Goal: Task Accomplishment & Management: Manage account settings

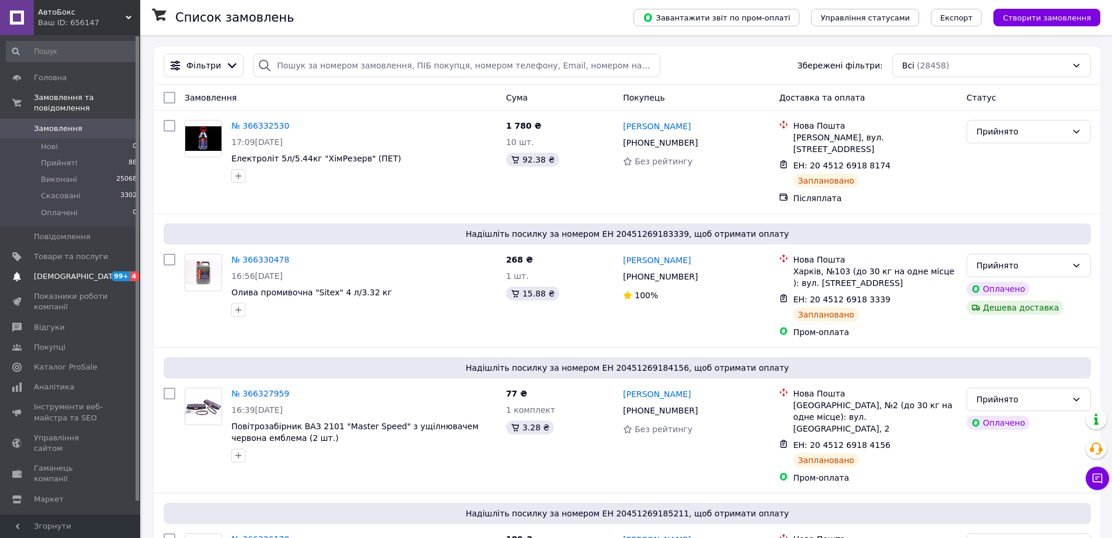
click at [81, 271] on span "[DEMOGRAPHIC_DATA]" at bounding box center [71, 276] width 74 height 11
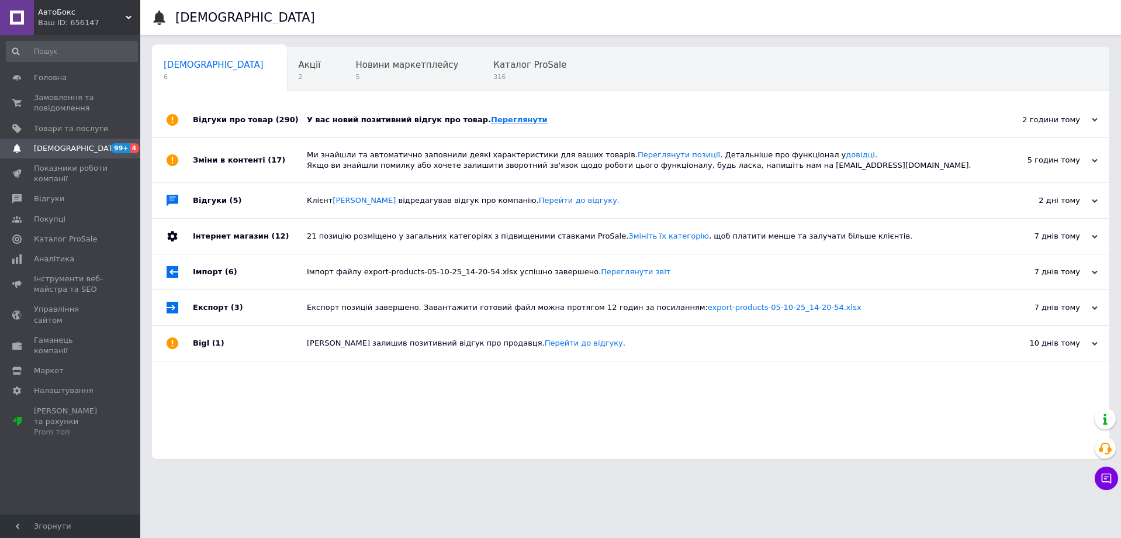
click at [491, 120] on link "Переглянути" at bounding box center [519, 119] width 57 height 9
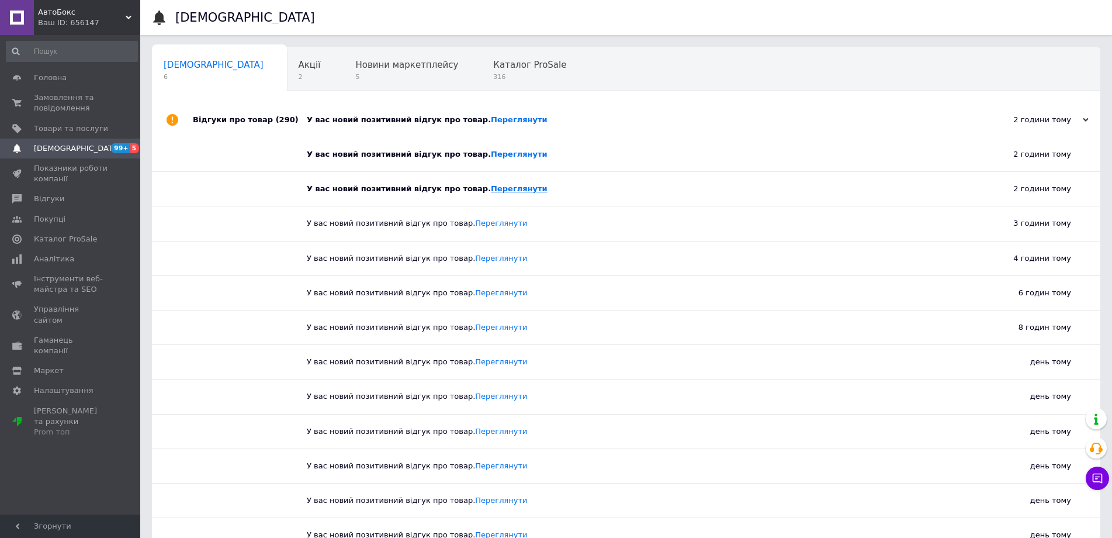
click at [491, 191] on link "Переглянути" at bounding box center [519, 188] width 57 height 9
click at [67, 99] on span "Замовлення та повідомлення" at bounding box center [71, 102] width 74 height 21
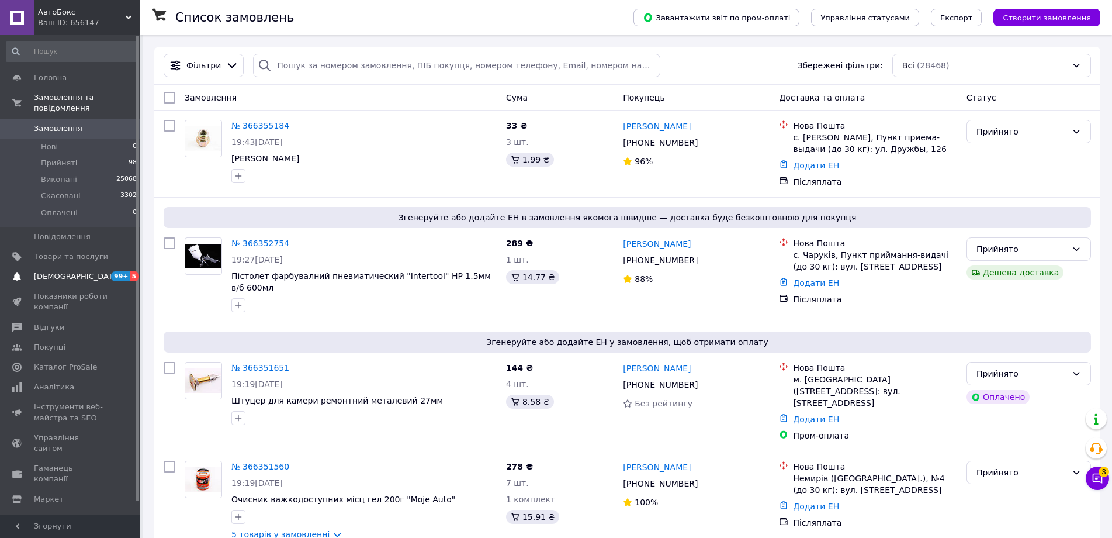
click at [66, 271] on span "[DEMOGRAPHIC_DATA]" at bounding box center [77, 276] width 86 height 11
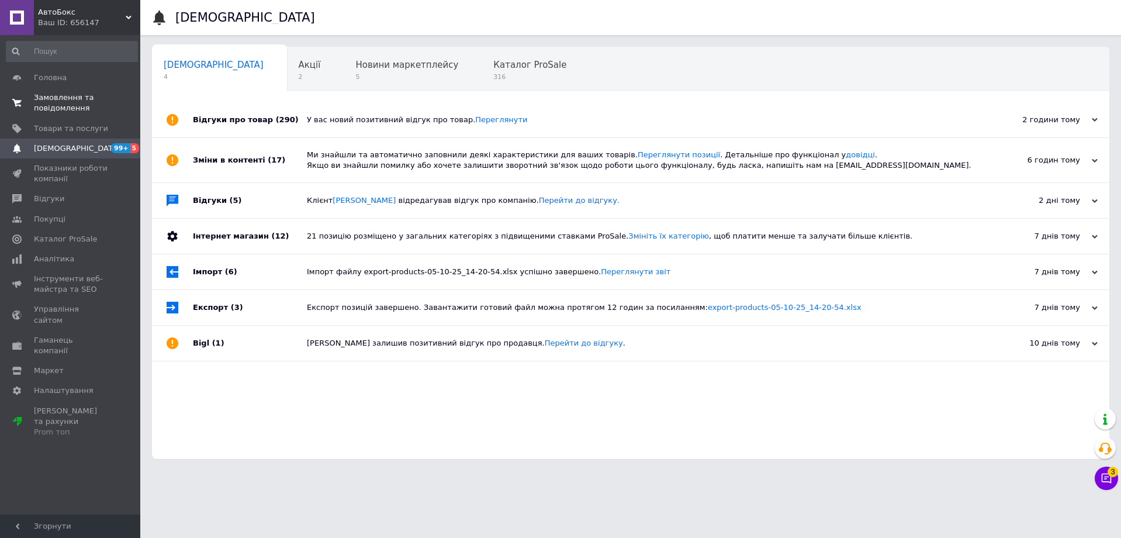
click at [49, 112] on span "Замовлення та повідомлення" at bounding box center [71, 102] width 74 height 21
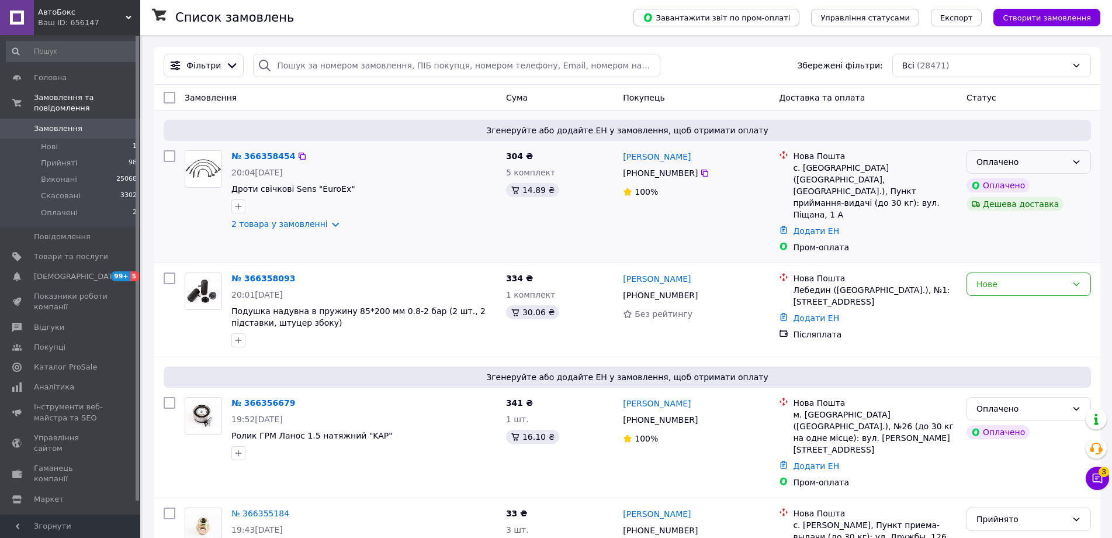
click at [1045, 167] on div "Оплачено" at bounding box center [1022, 161] width 91 height 13
click at [1016, 185] on li "Прийнято" at bounding box center [1028, 187] width 123 height 21
click at [996, 278] on div "Нове" at bounding box center [1022, 284] width 91 height 13
click at [995, 285] on li "Прийнято" at bounding box center [1028, 286] width 123 height 21
click at [1036, 402] on div "Оплачено" at bounding box center [1022, 408] width 91 height 13
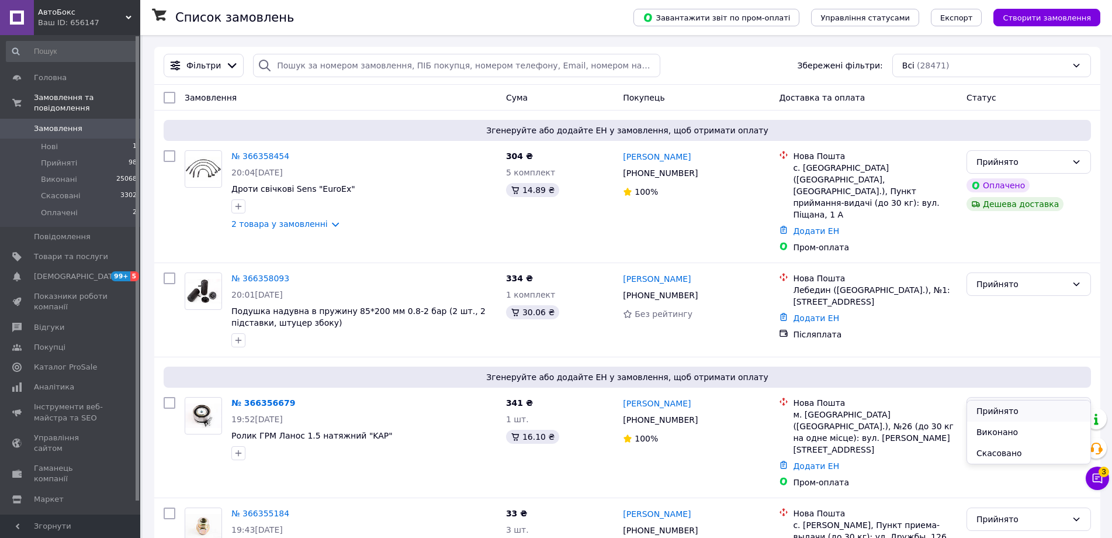
click at [1009, 410] on li "Прийнято" at bounding box center [1028, 410] width 123 height 21
click at [70, 271] on span "[DEMOGRAPHIC_DATA]" at bounding box center [77, 276] width 86 height 11
